Goal: Obtain resource: Download file/media

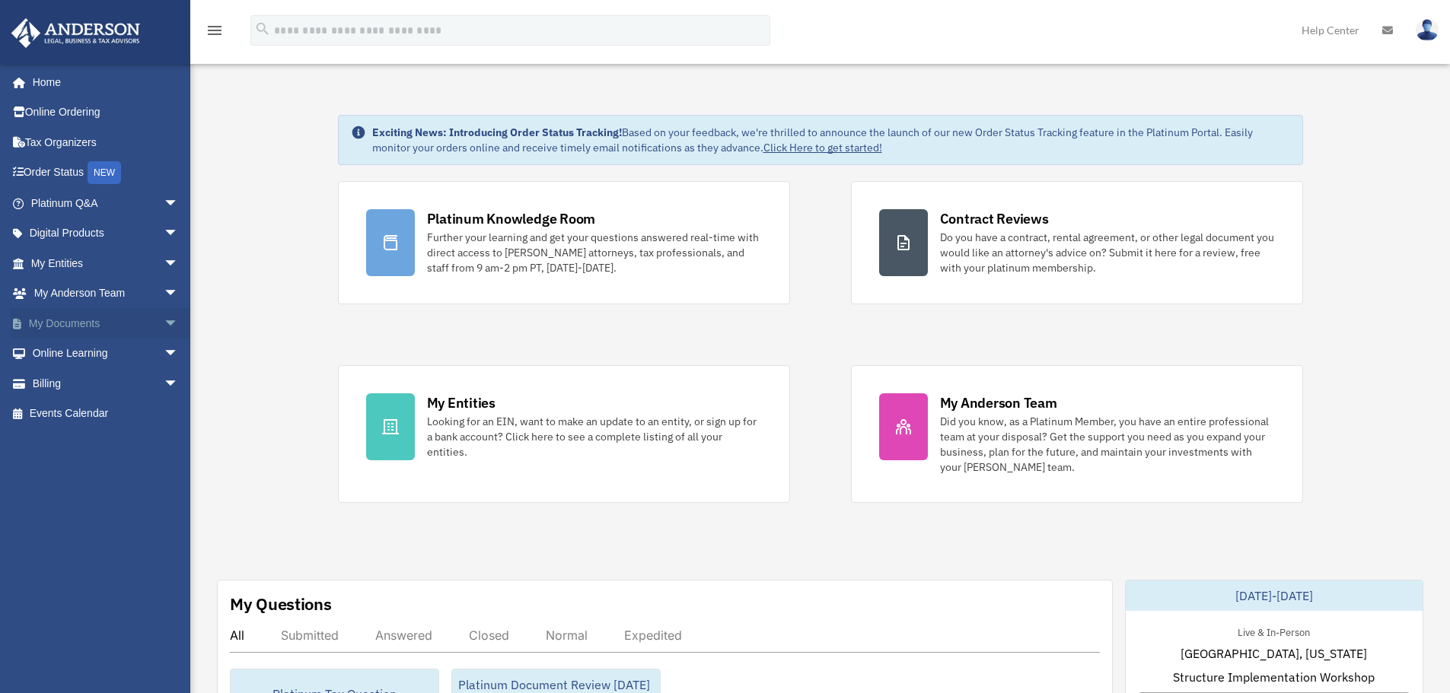
click at [164, 320] on span "arrow_drop_down" at bounding box center [179, 323] width 30 height 31
click at [73, 352] on link "Box" at bounding box center [111, 354] width 180 height 30
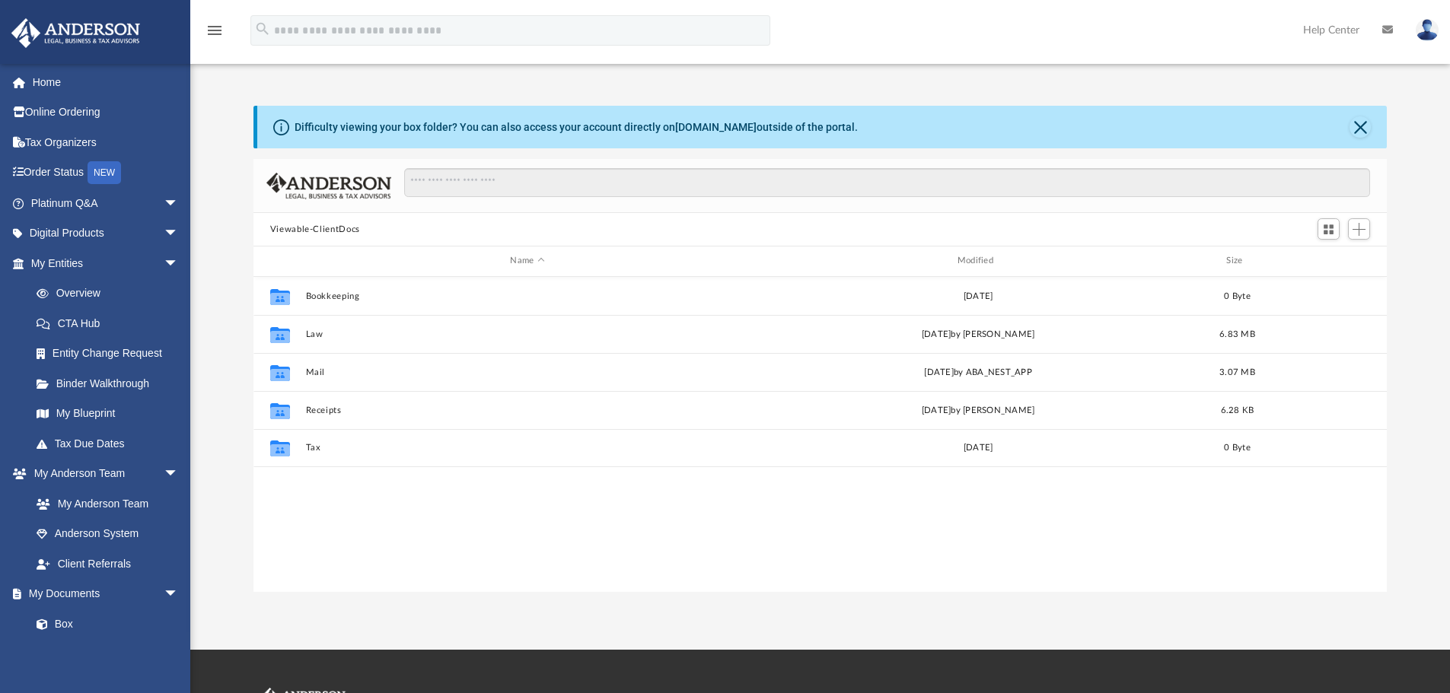
scroll to position [335, 1122]
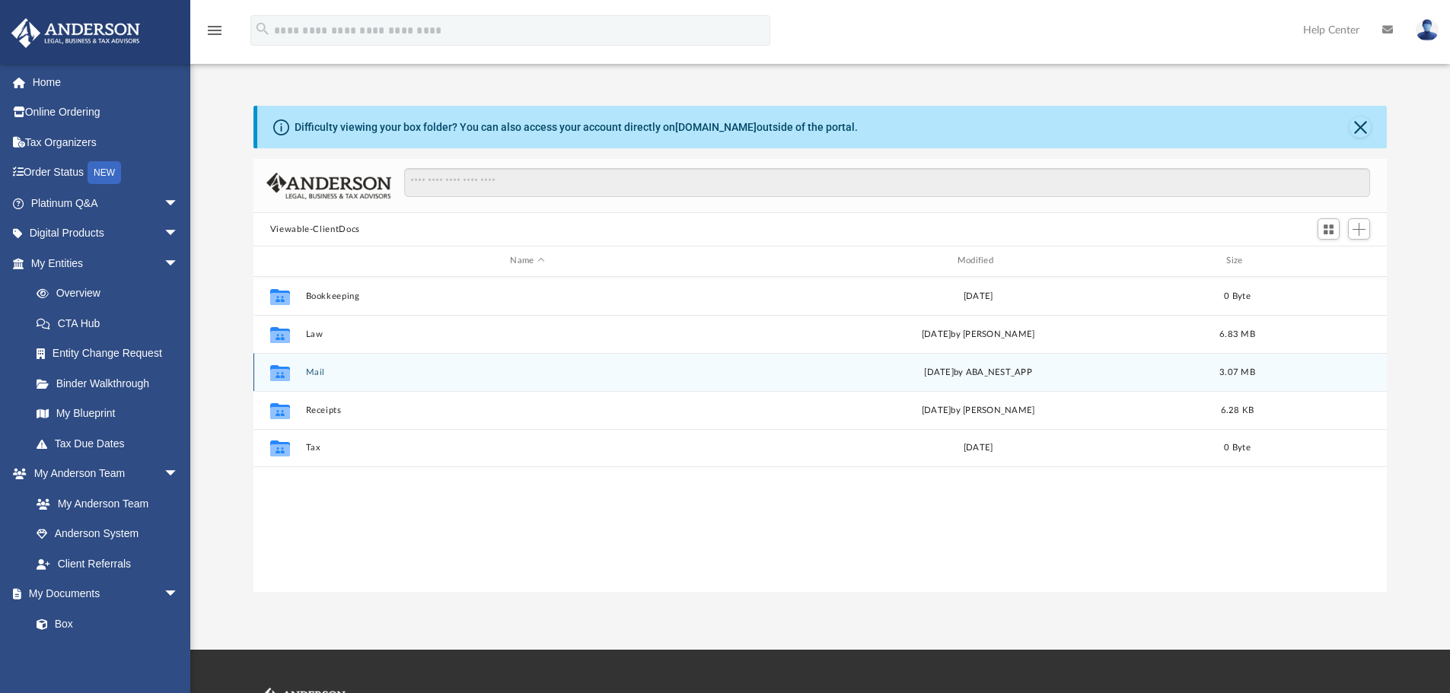
click at [315, 374] on button "Mail" at bounding box center [527, 373] width 444 height 10
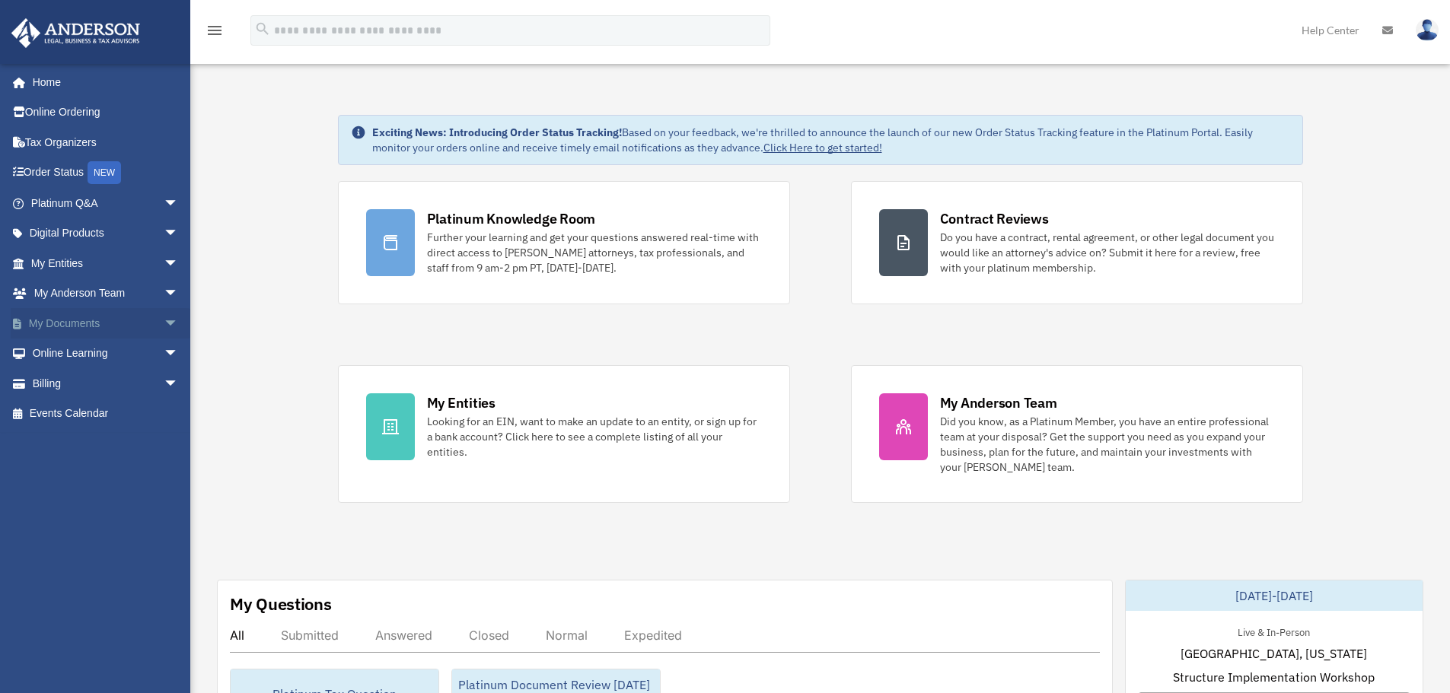
click at [164, 322] on span "arrow_drop_down" at bounding box center [179, 323] width 30 height 31
click at [86, 351] on link "Box" at bounding box center [111, 354] width 180 height 30
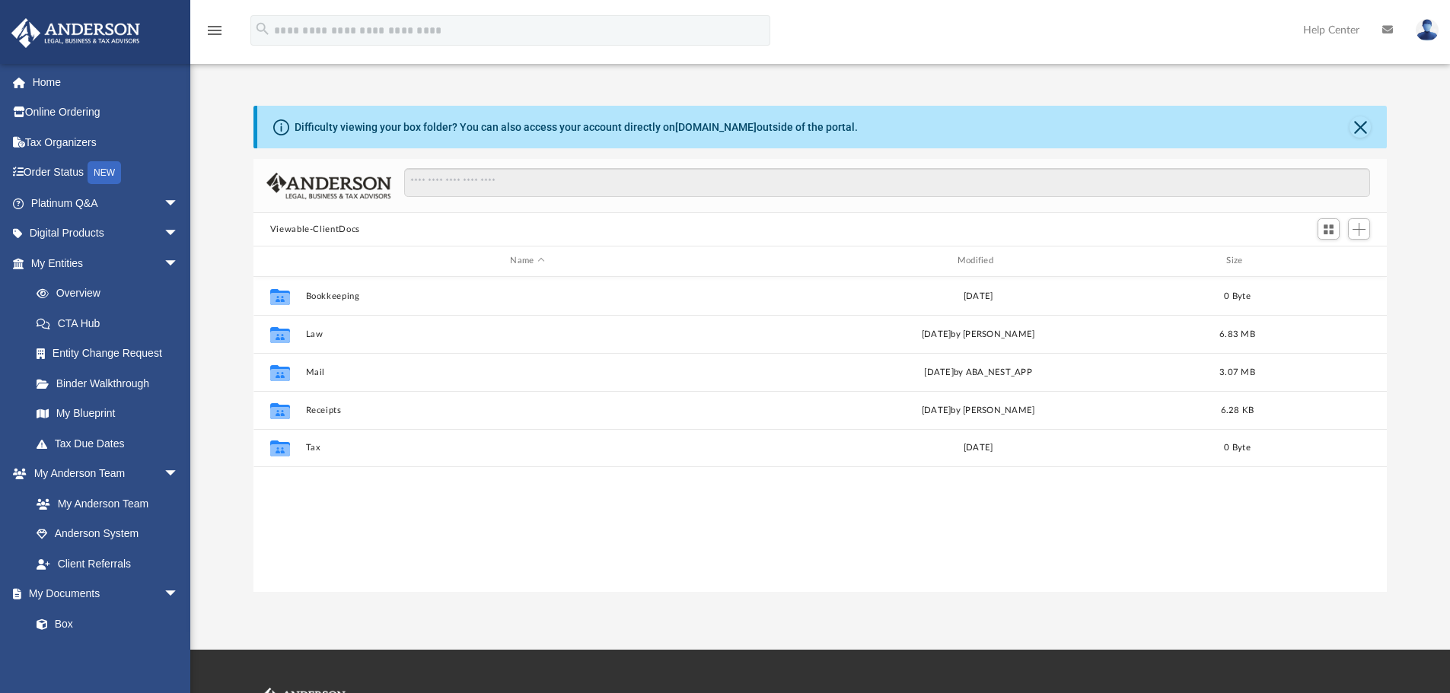
scroll to position [335, 1122]
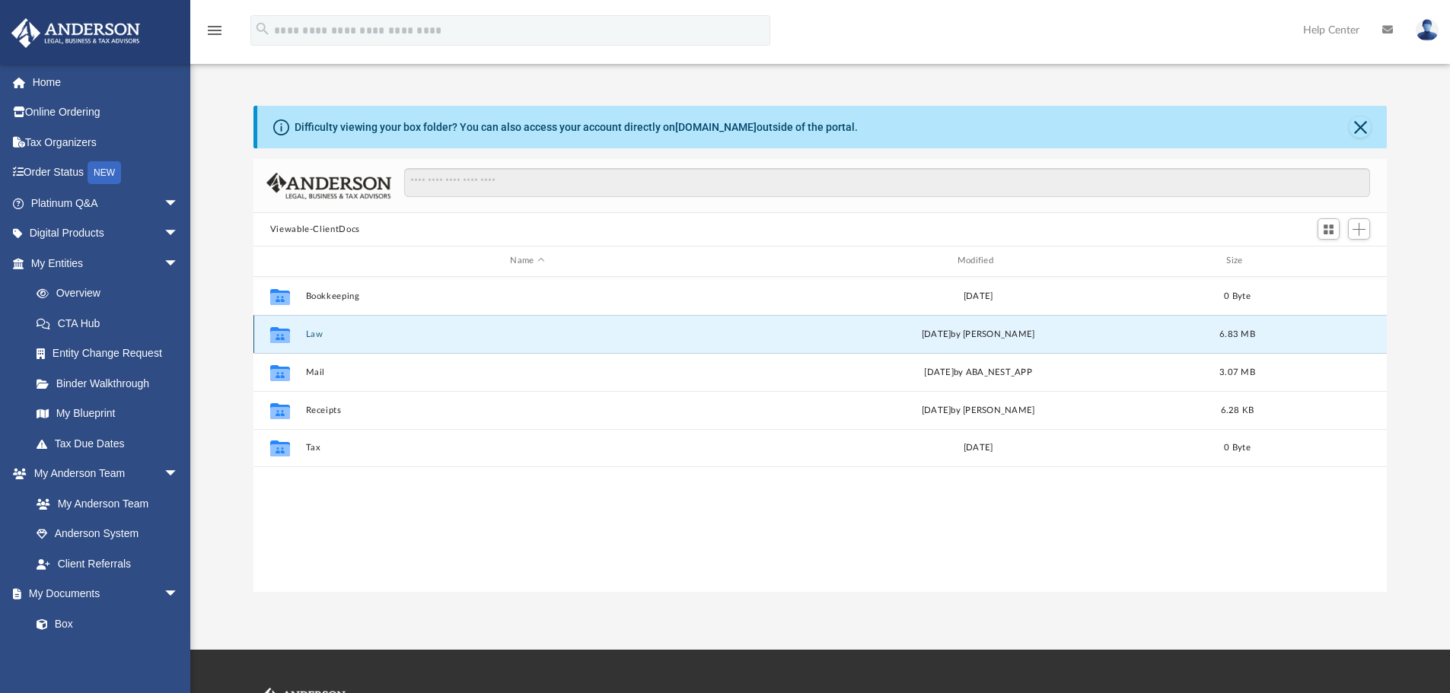
click at [318, 332] on button "Law" at bounding box center [527, 335] width 444 height 10
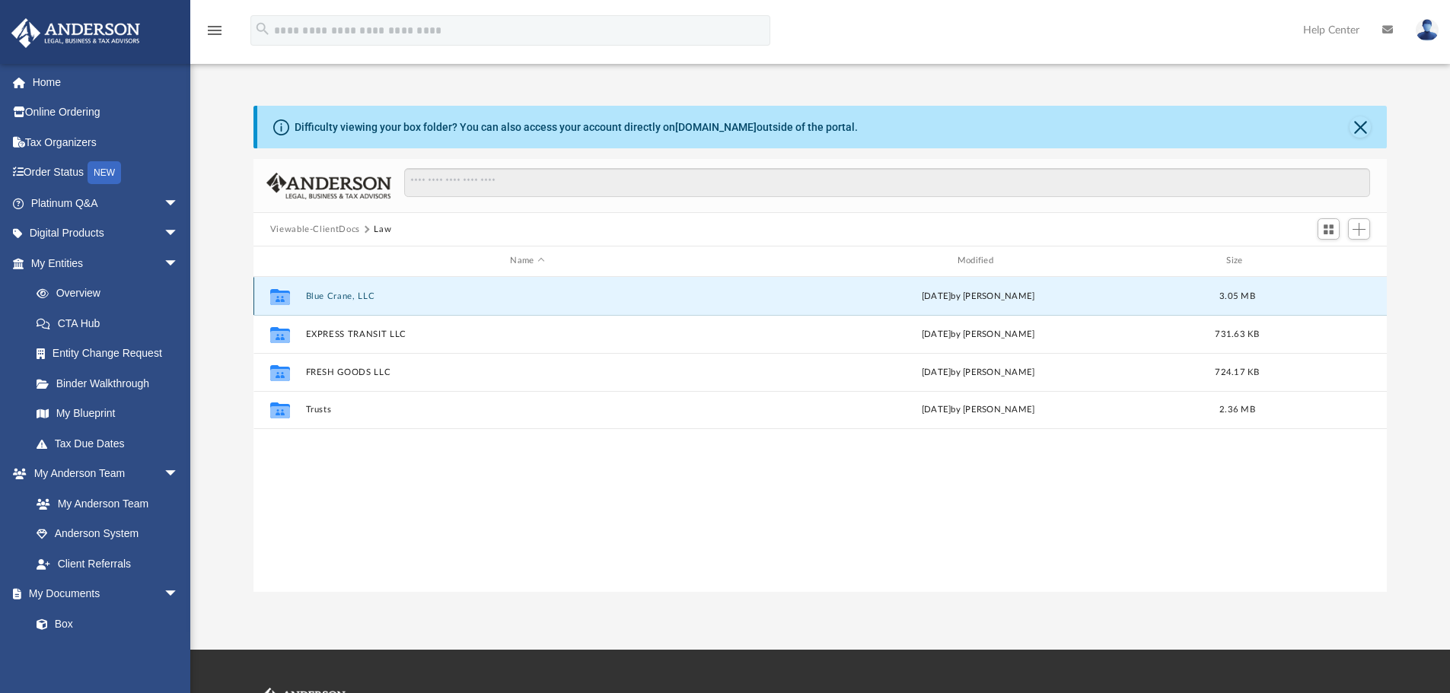
click at [334, 295] on button "Blue Crane, LLC" at bounding box center [527, 296] width 444 height 10
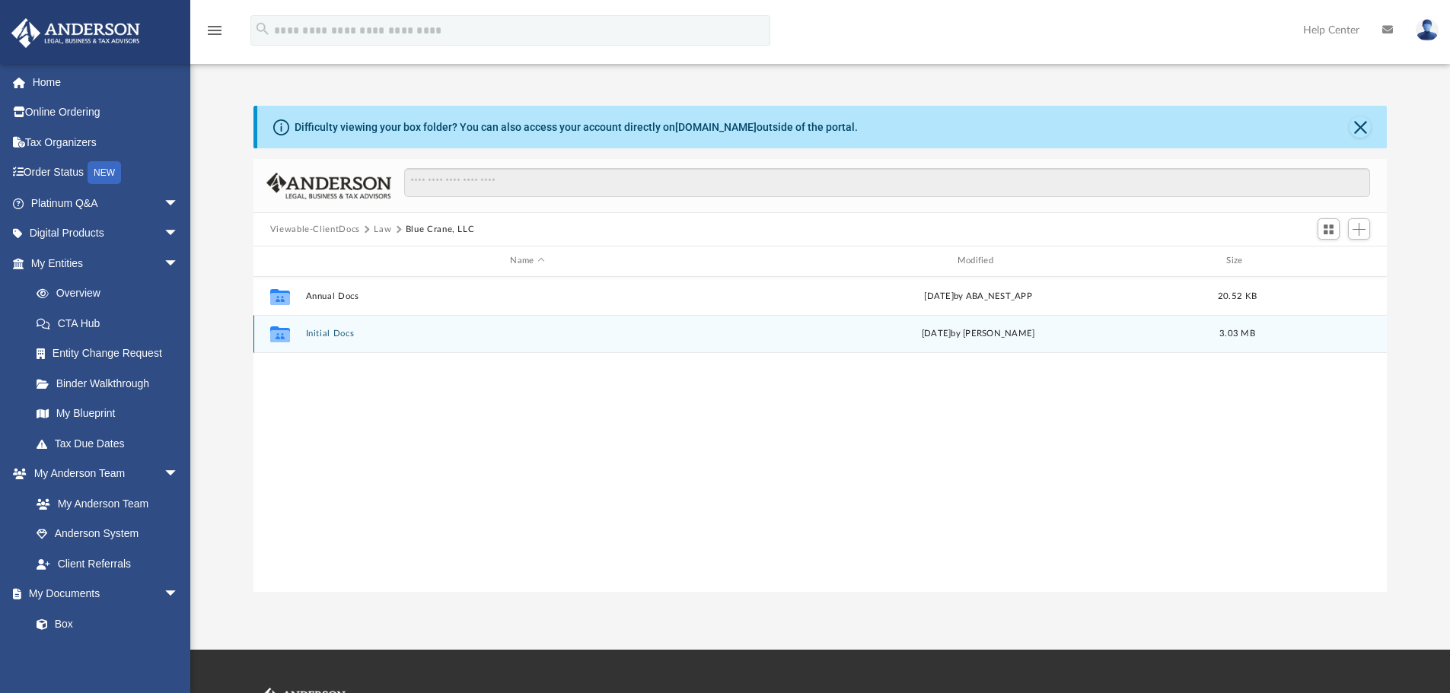
click at [325, 333] on button "Initial Docs" at bounding box center [527, 334] width 444 height 10
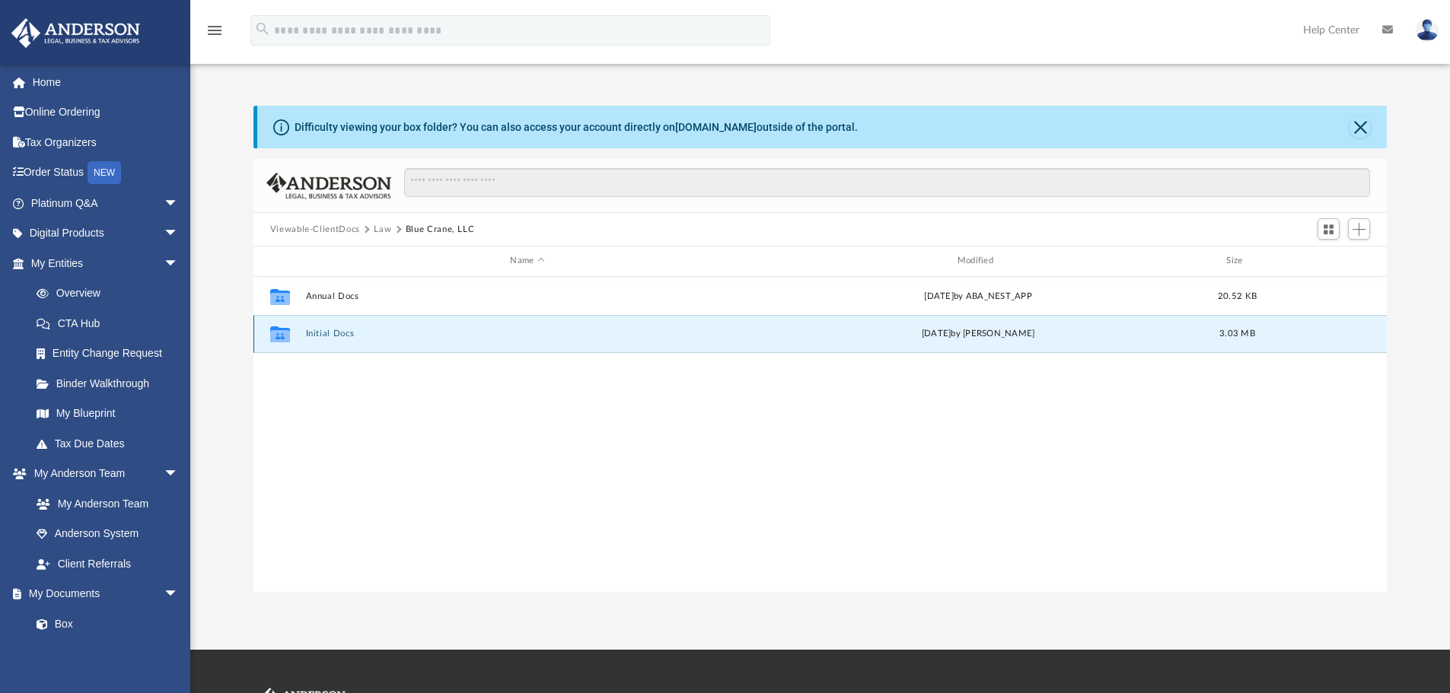
click at [325, 333] on button "Initial Docs" at bounding box center [527, 334] width 444 height 10
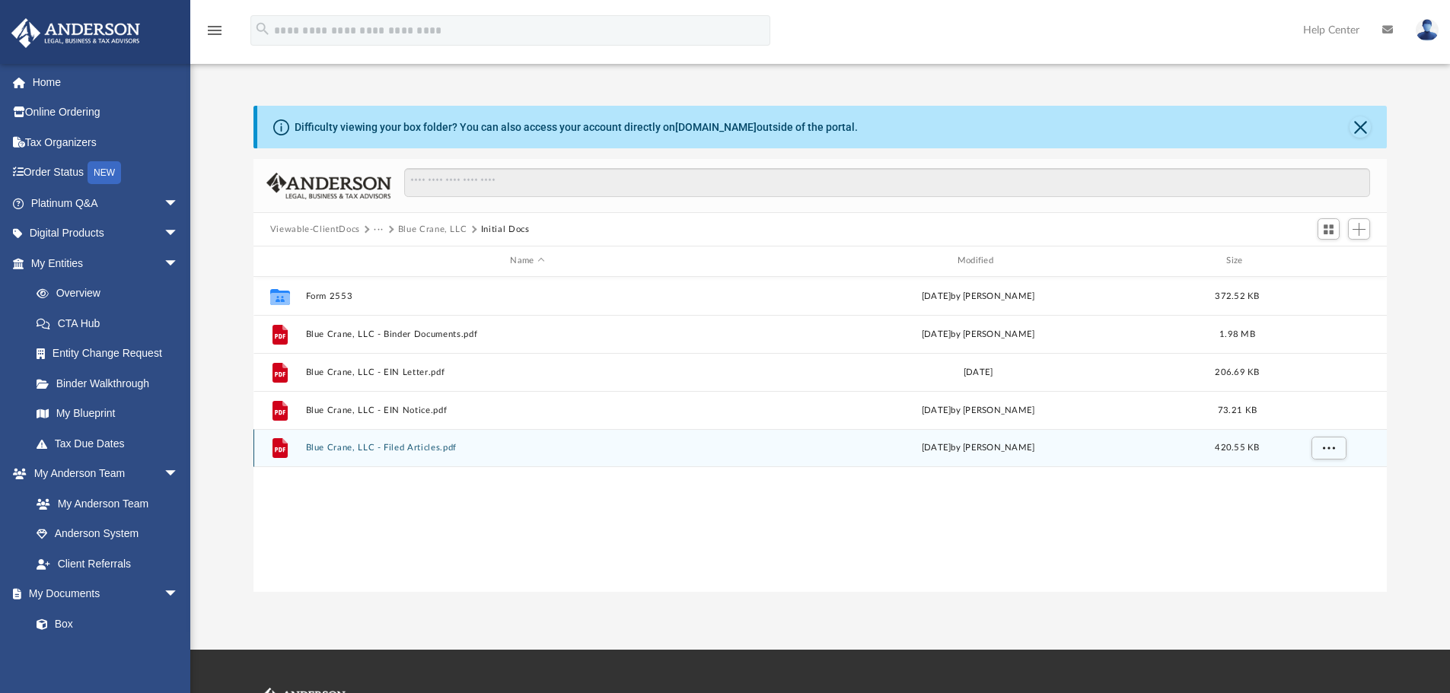
click at [279, 453] on icon "grid" at bounding box center [279, 448] width 15 height 20
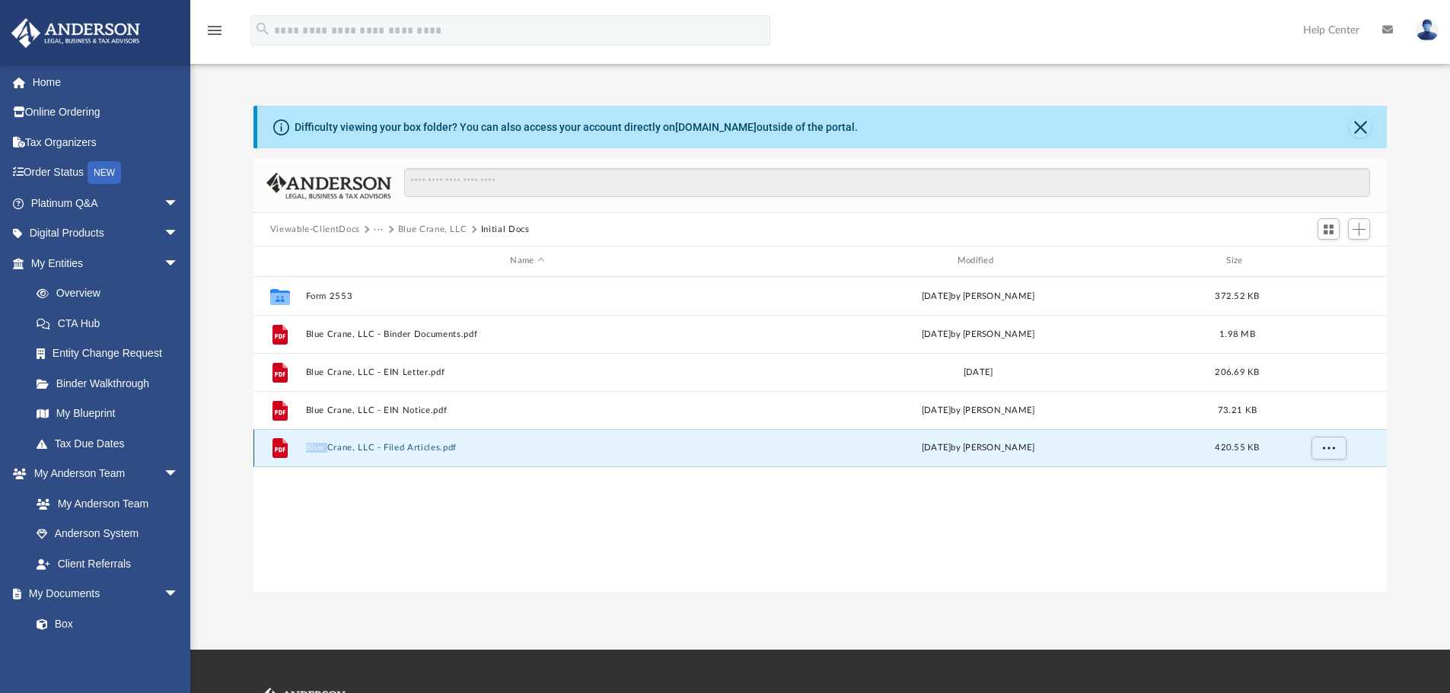
click at [279, 453] on icon "grid" at bounding box center [279, 448] width 15 height 20
click at [1331, 450] on span "More options" at bounding box center [1328, 448] width 12 height 8
click at [1310, 503] on li "Download" at bounding box center [1314, 503] width 44 height 16
drag, startPoint x: 1337, startPoint y: 444, endPoint x: 1349, endPoint y: 442, distance: 12.4
click at [1339, 444] on button "More options" at bounding box center [1327, 448] width 35 height 23
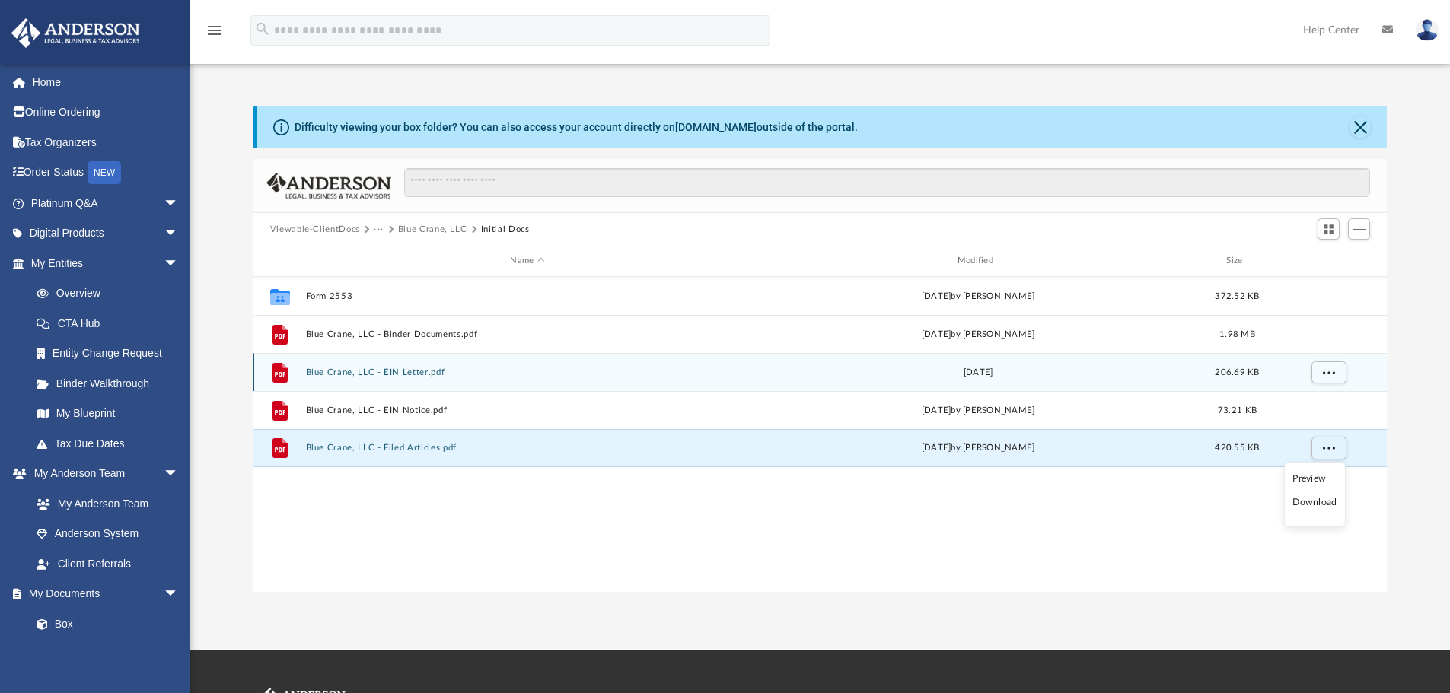
click at [284, 373] on icon "grid" at bounding box center [279, 372] width 15 height 20
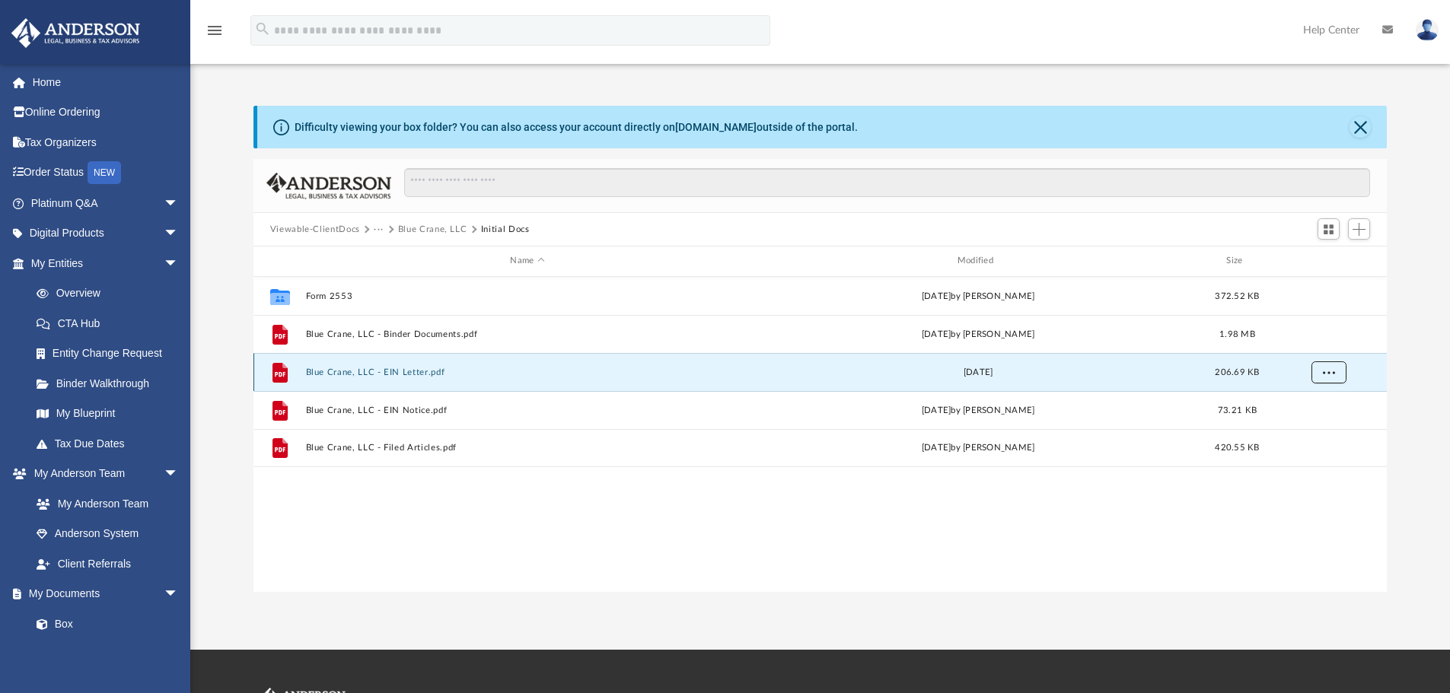
click at [1323, 372] on span "More options" at bounding box center [1328, 372] width 12 height 8
click at [1309, 428] on li "Download" at bounding box center [1314, 427] width 44 height 16
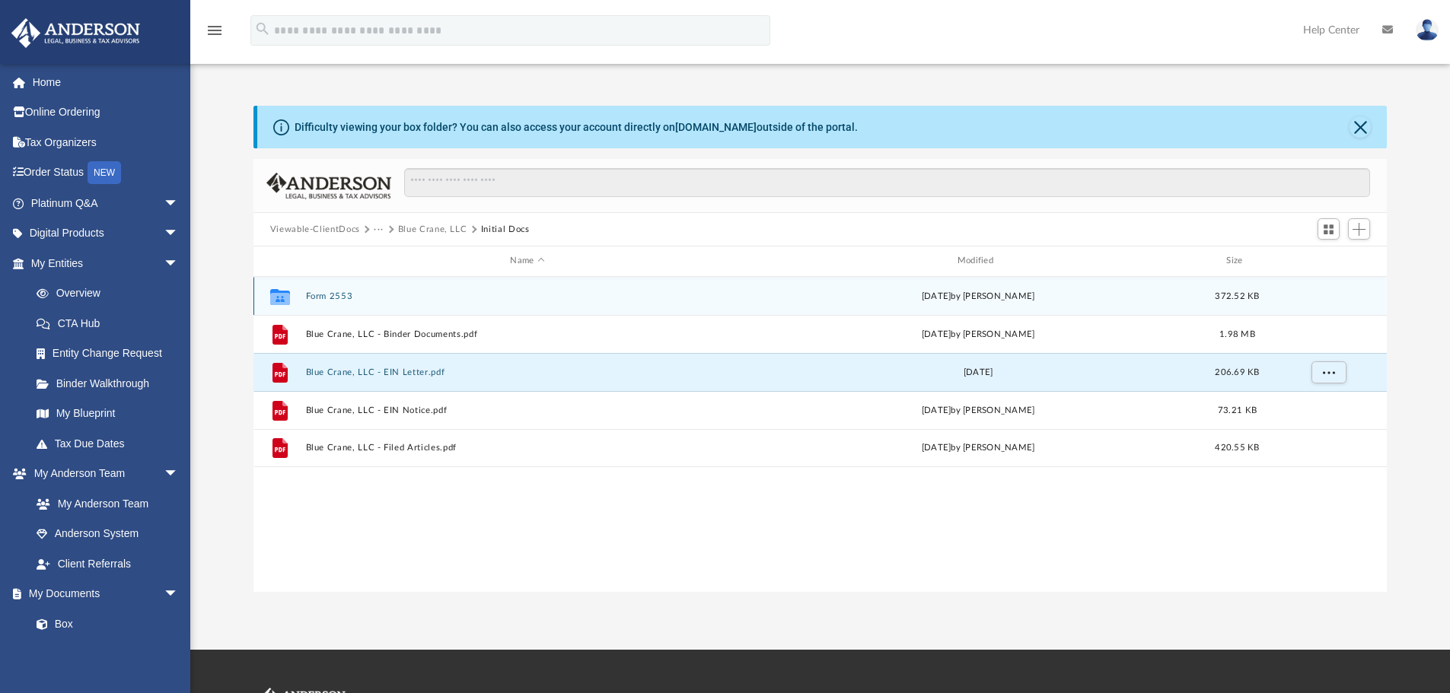
click at [321, 292] on button "Form 2553" at bounding box center [527, 296] width 444 height 10
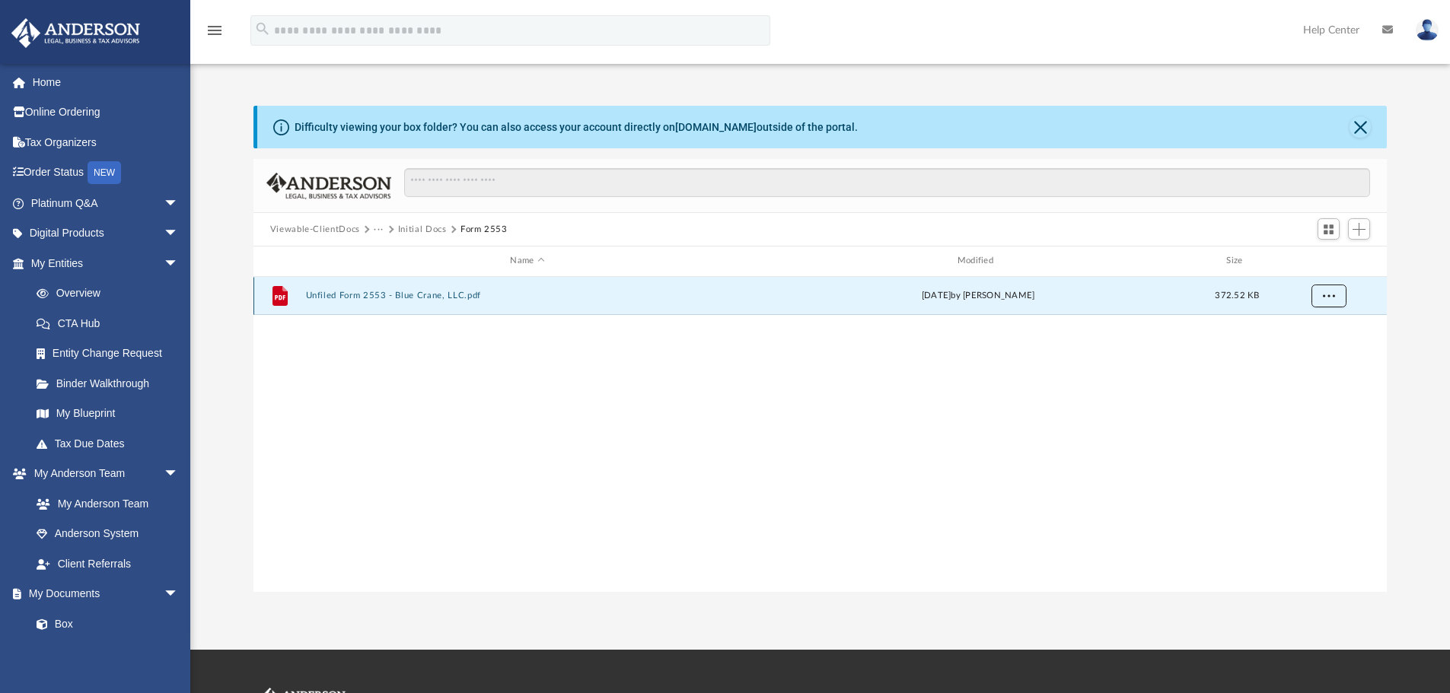
click at [1337, 292] on button "More options" at bounding box center [1327, 296] width 35 height 23
click at [1319, 350] on li "Download" at bounding box center [1314, 350] width 44 height 16
click at [1360, 122] on button "Close" at bounding box center [1359, 126] width 21 height 21
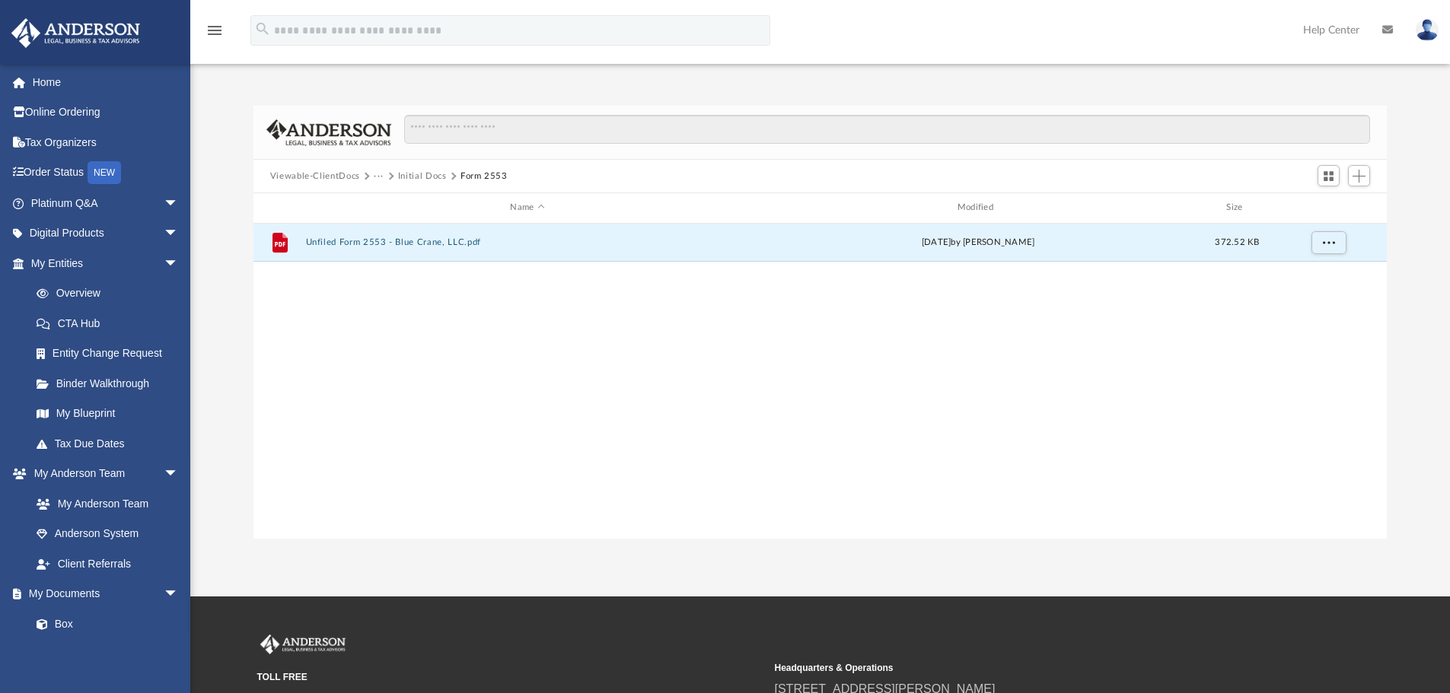
click at [322, 174] on button "Viewable-ClientDocs" at bounding box center [315, 177] width 90 height 14
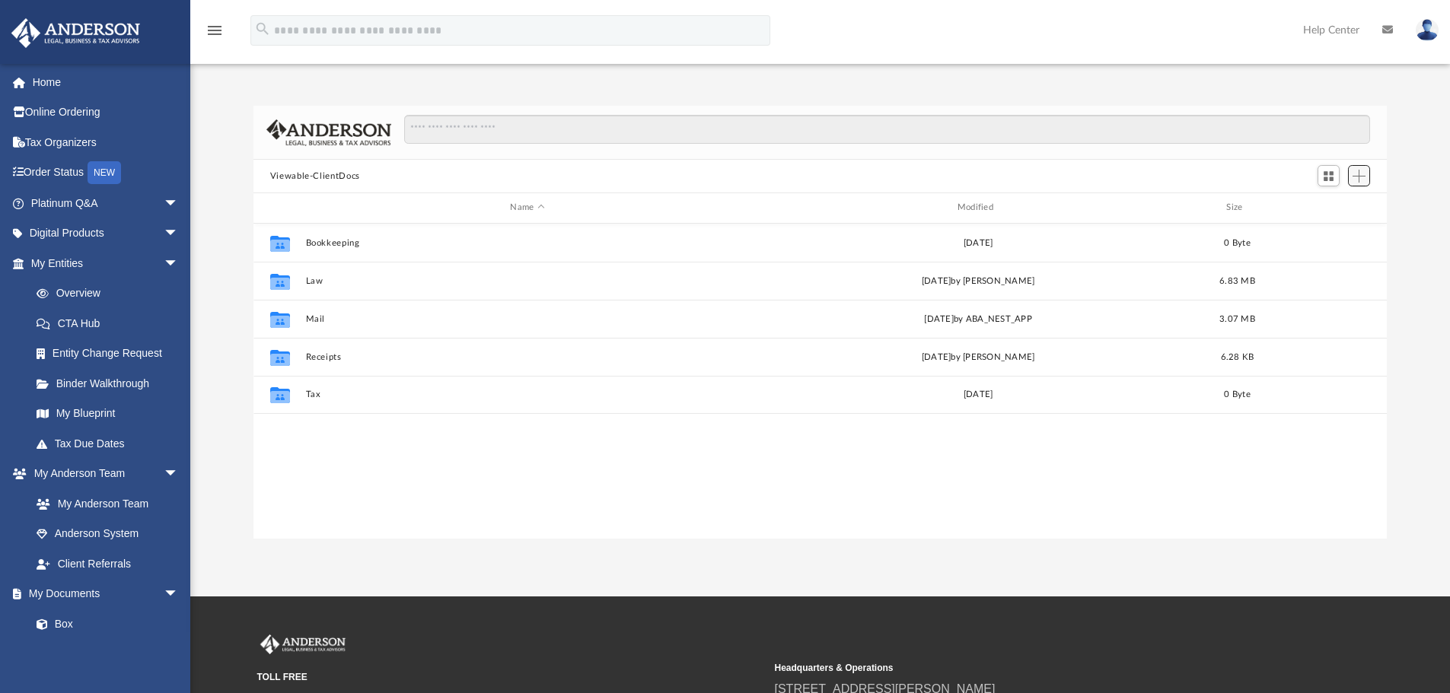
click at [1358, 177] on span "Add" at bounding box center [1358, 176] width 13 height 13
click at [1325, 207] on li "Upload" at bounding box center [1337, 207] width 49 height 16
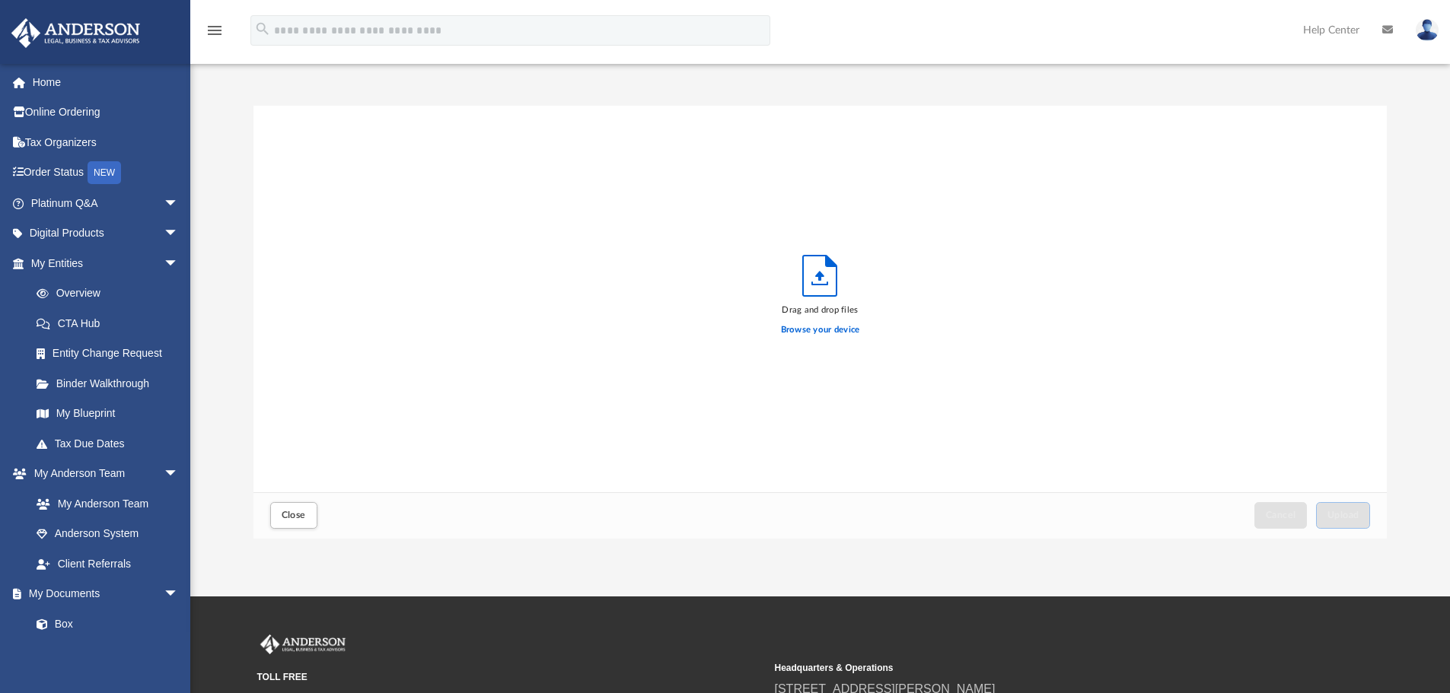
scroll to position [374, 1122]
click at [820, 277] on icon "Upload" at bounding box center [820, 276] width 9 height 10
click at [801, 329] on label "Browse your device" at bounding box center [820, 330] width 79 height 14
click at [0, 0] on input "Browse your device" at bounding box center [0, 0] width 0 height 0
click at [1345, 515] on span "Upload" at bounding box center [1343, 515] width 32 height 9
